Goal: Task Accomplishment & Management: Complete application form

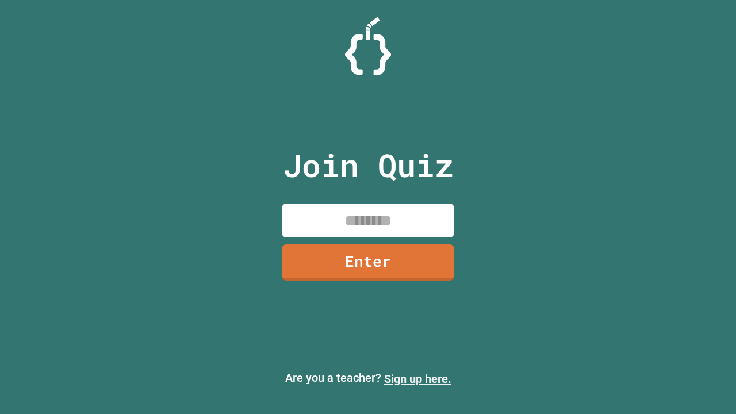
click at [417, 379] on link "Sign up here." at bounding box center [417, 379] width 67 height 14
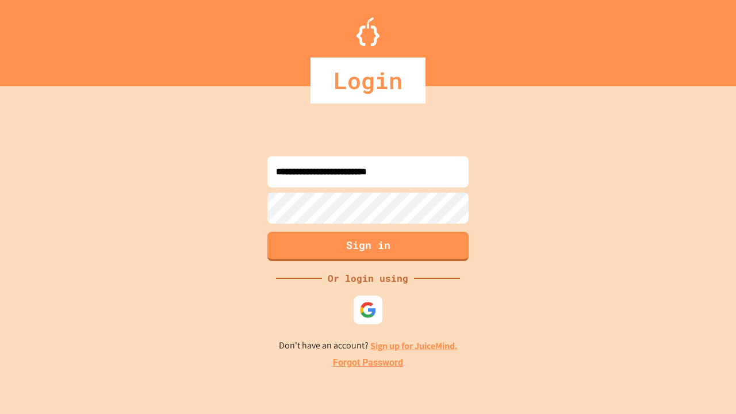
type input "**********"
